Goal: Task Accomplishment & Management: Manage account settings

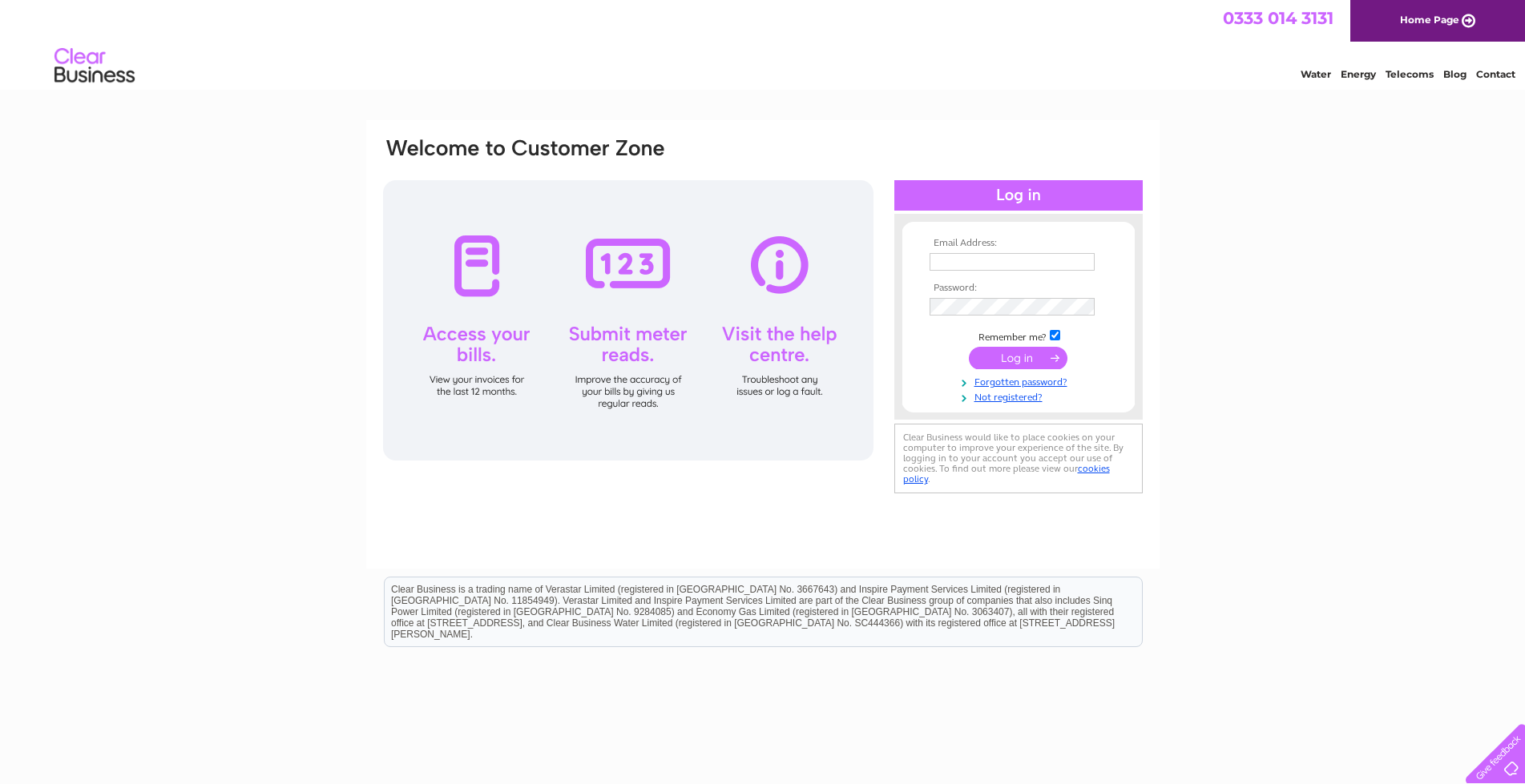
type input "lansdownmotors@gmail.com"
click at [1044, 358] on input "submit" at bounding box center [1018, 359] width 98 height 23
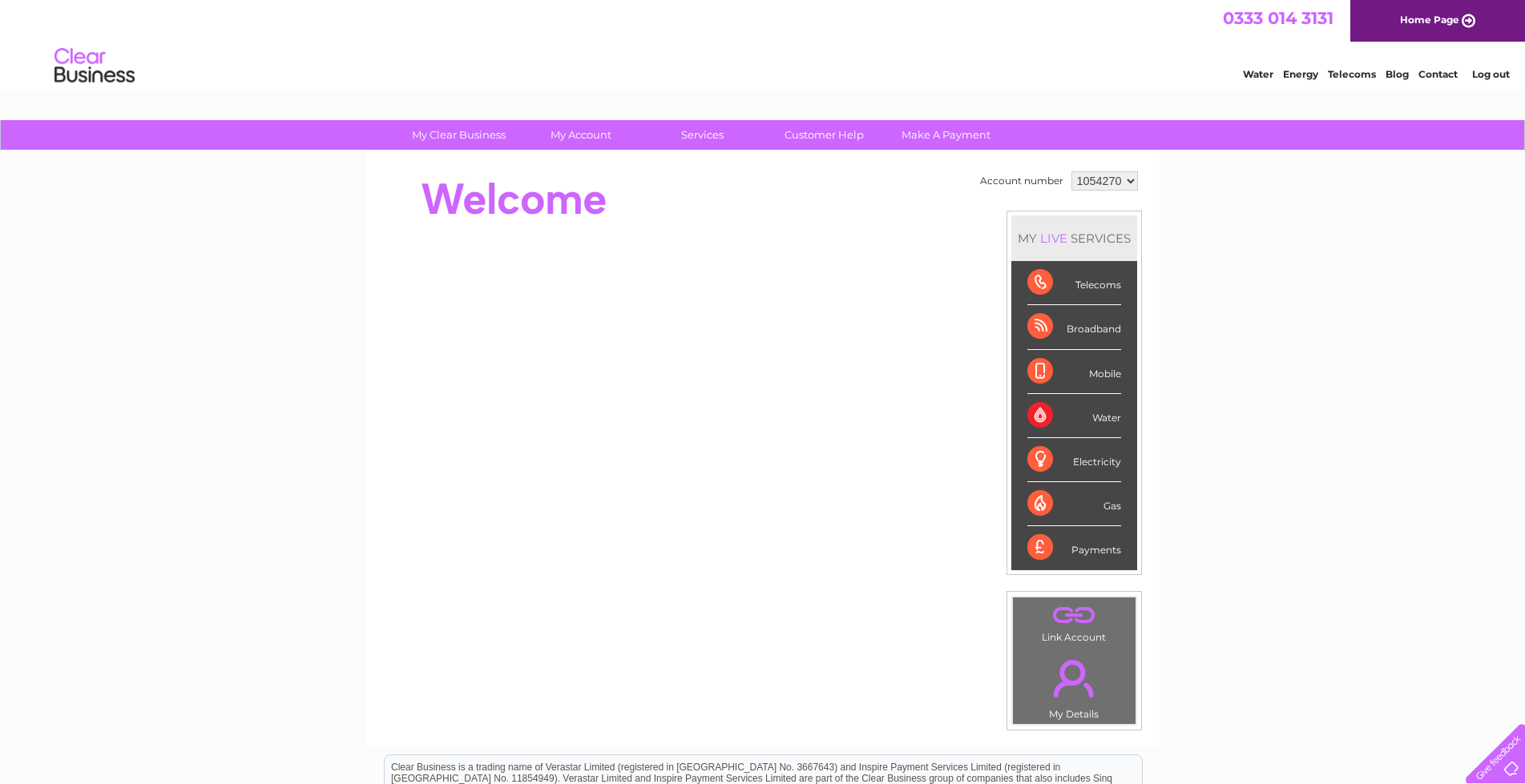
click at [1338, 73] on link "Telecoms" at bounding box center [1352, 74] width 48 height 12
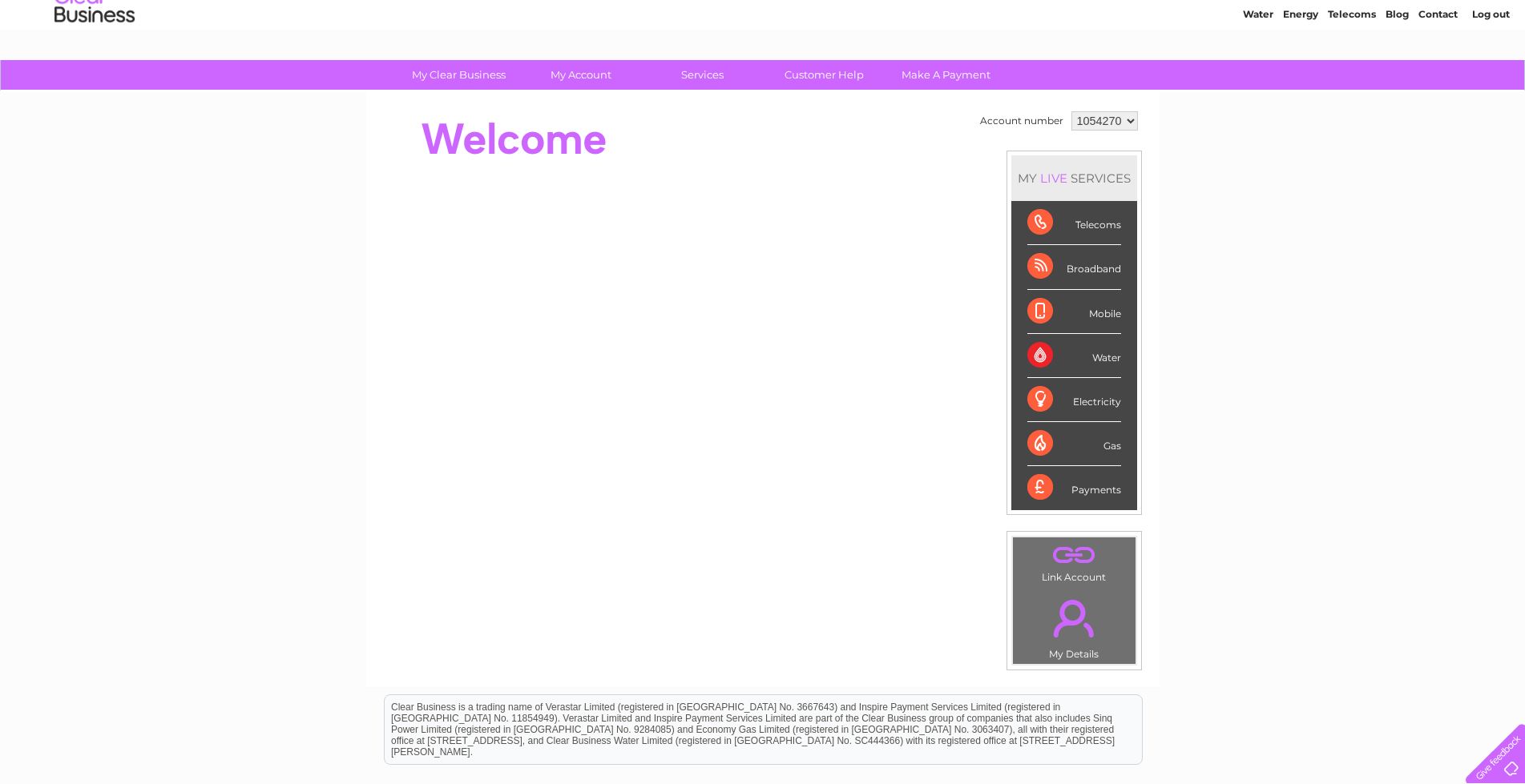
scroll to position [8, 0]
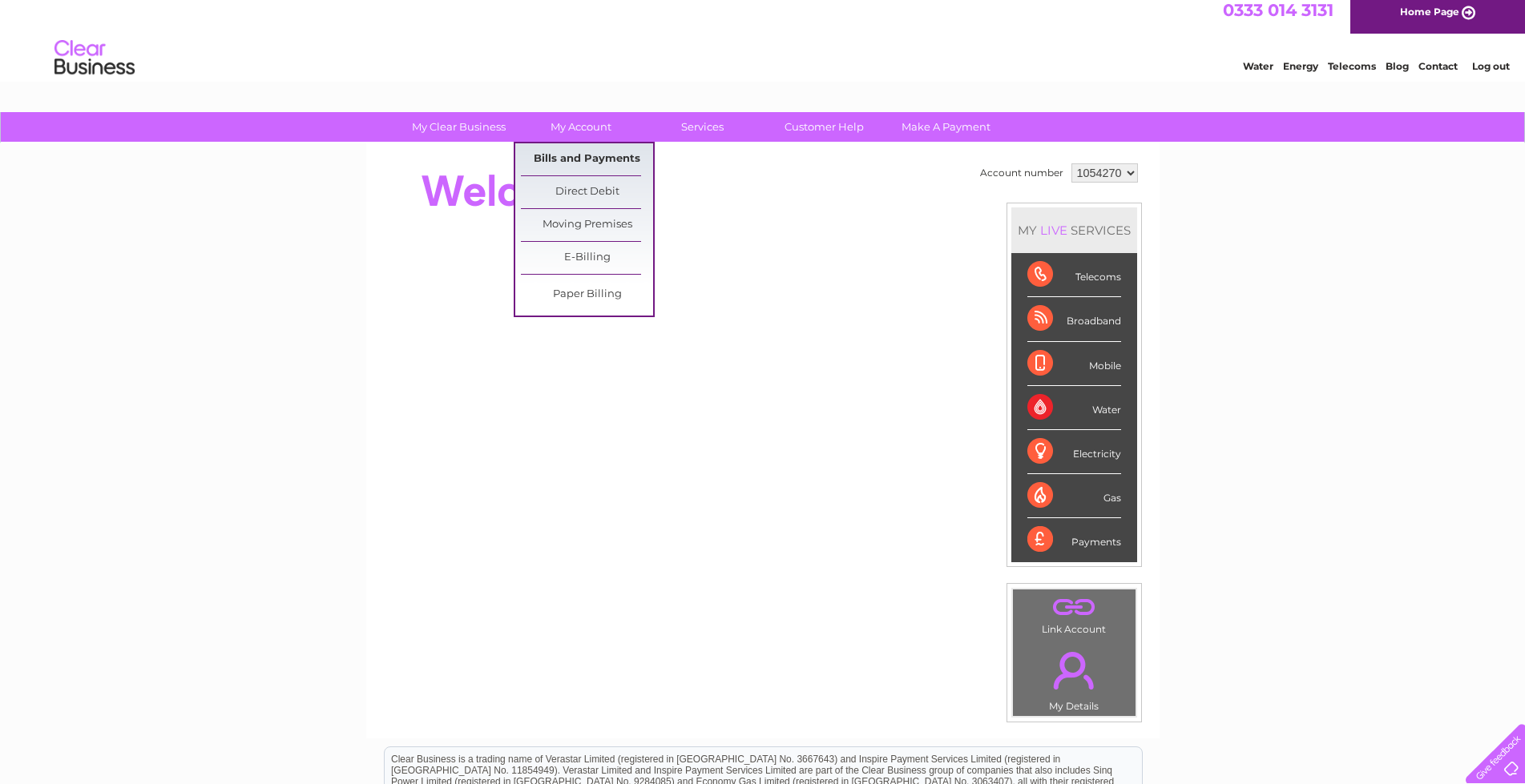
click at [595, 153] on link "Bills and Payments" at bounding box center [587, 160] width 132 height 32
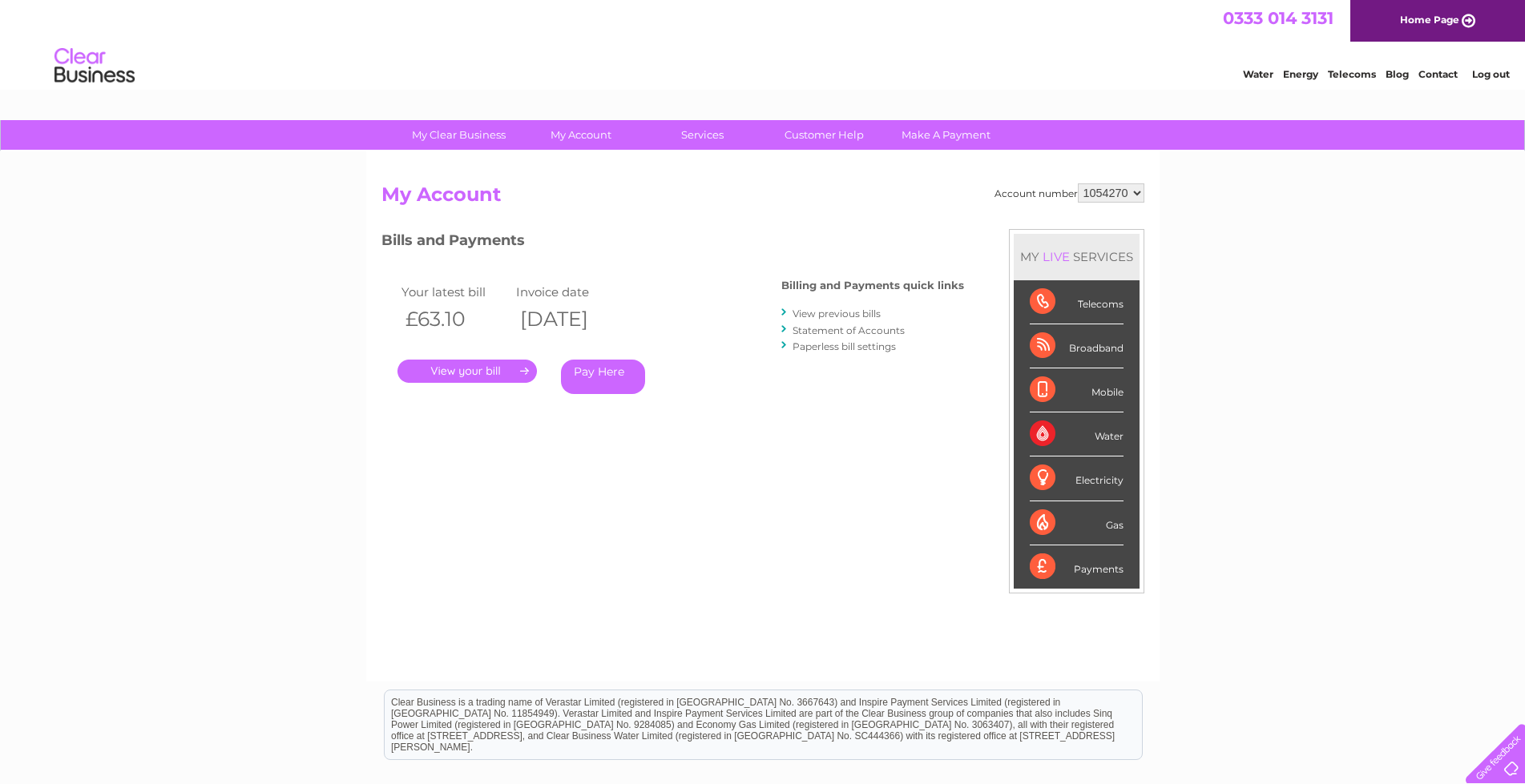
click at [507, 364] on link "." at bounding box center [467, 371] width 139 height 23
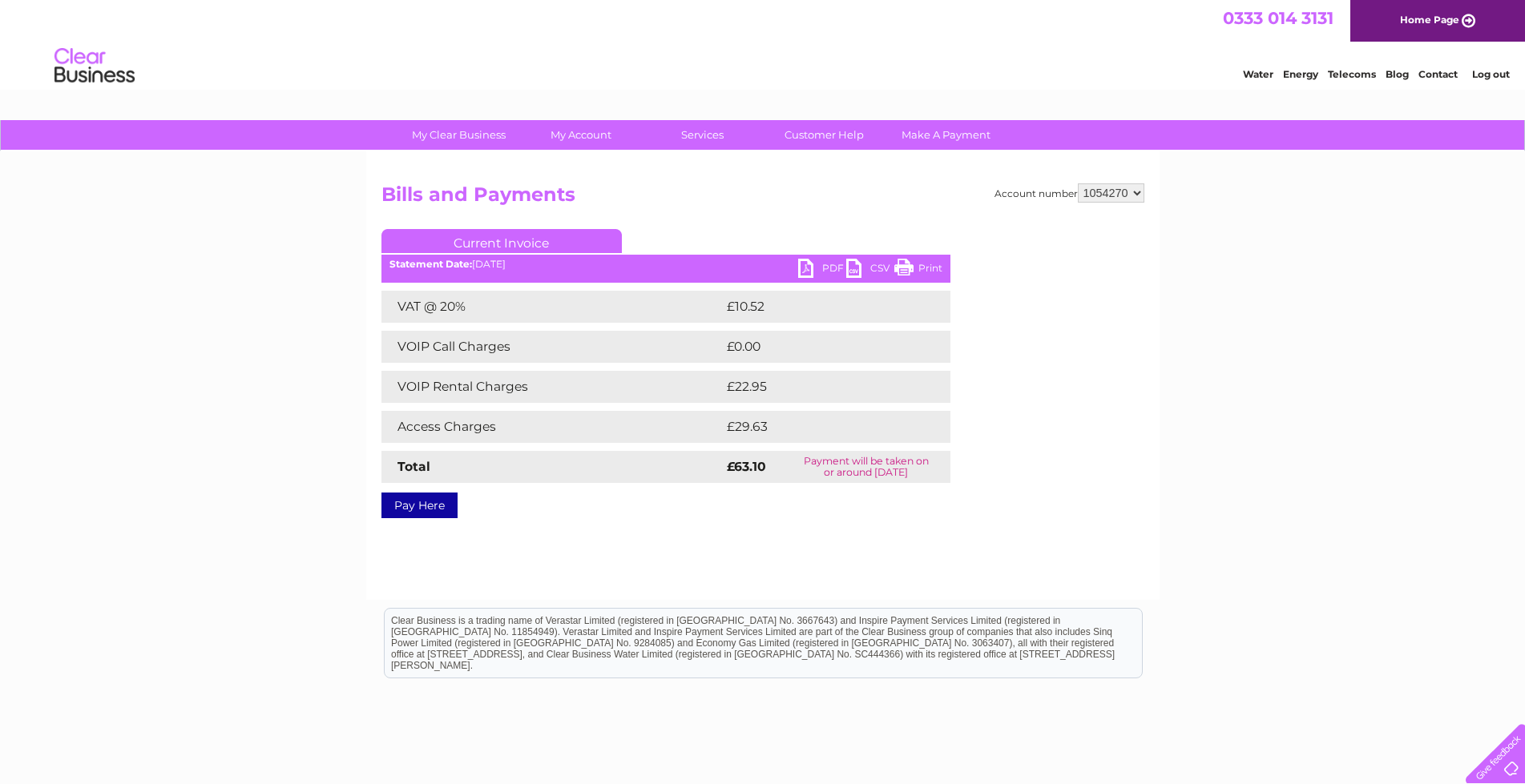
click at [812, 265] on link "PDF" at bounding box center [822, 270] width 48 height 23
